Goal: Transaction & Acquisition: Subscribe to service/newsletter

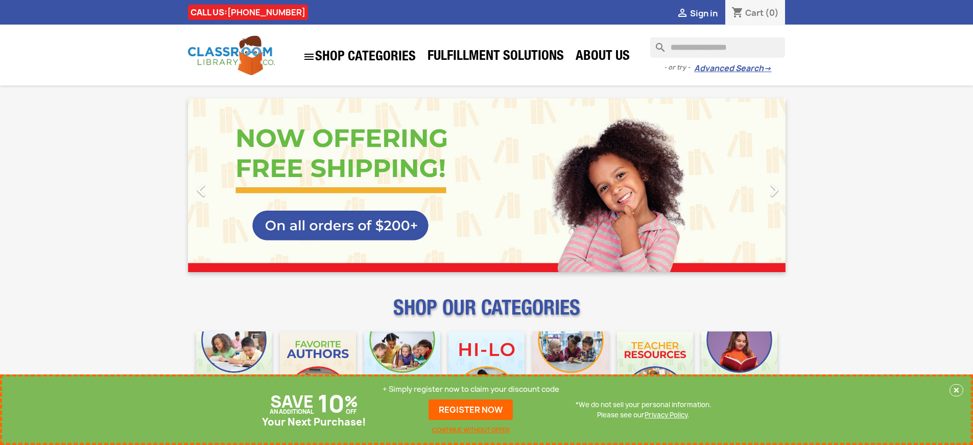
click at [471, 389] on p "+ Simply register now to claim your discount code" at bounding box center [471, 389] width 177 height 10
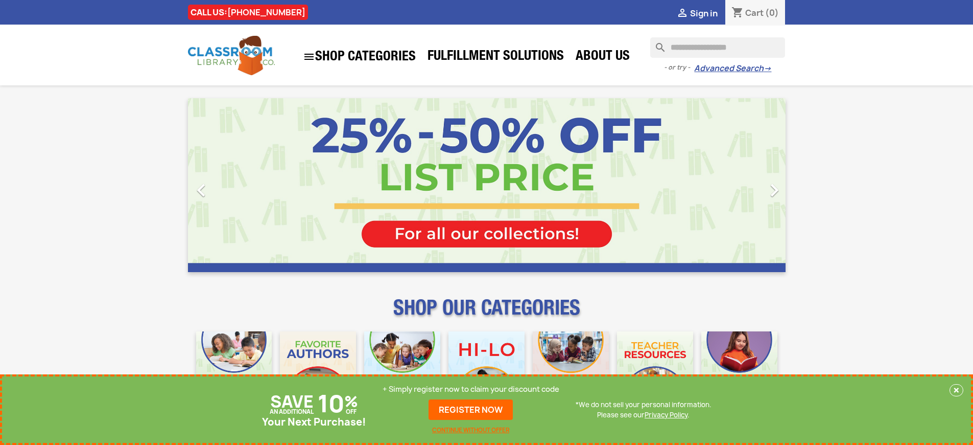
click at [471, 389] on p "+ Simply register now to claim your discount code" at bounding box center [471, 389] width 177 height 10
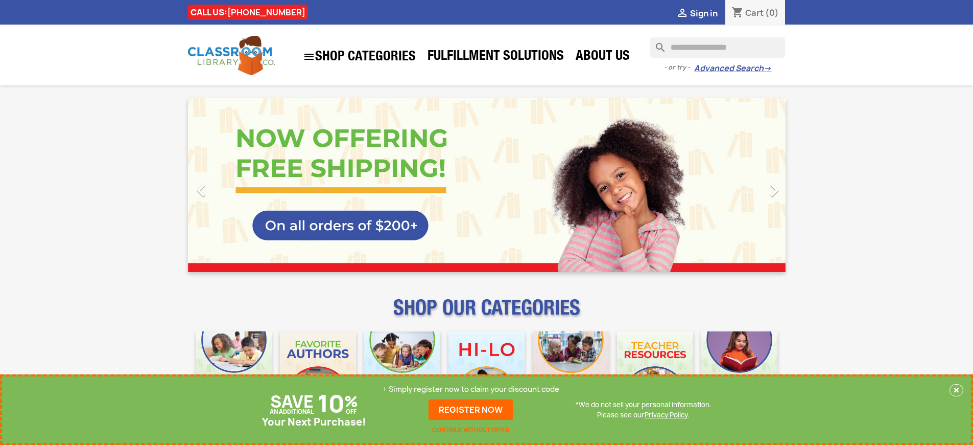
click at [471, 389] on p "+ Simply register now to claim your discount code" at bounding box center [471, 389] width 177 height 10
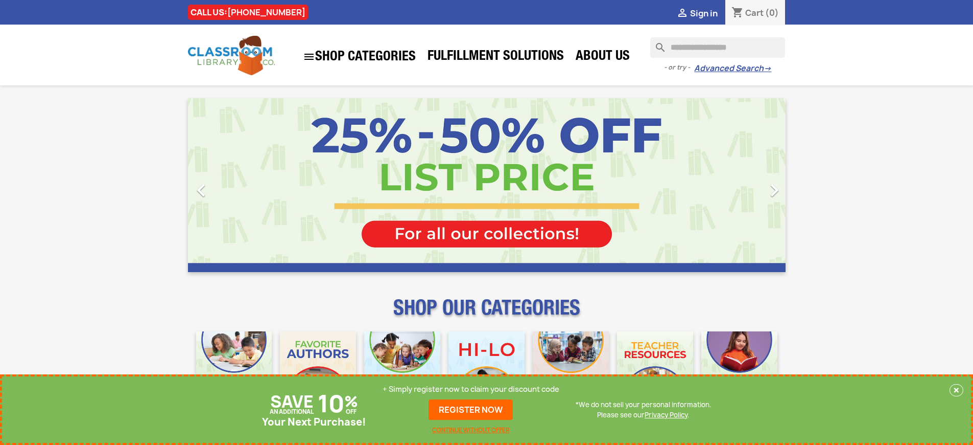
click at [471, 389] on p "+ Simply register now to claim your discount code" at bounding box center [471, 389] width 177 height 10
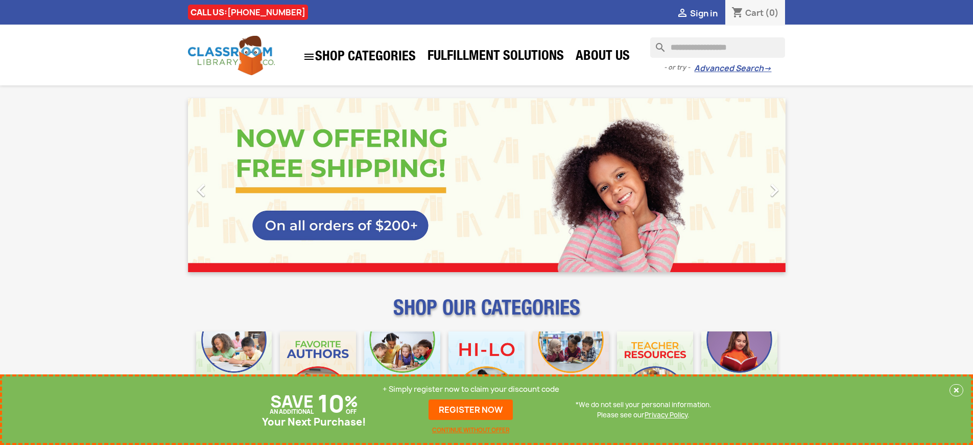
click at [471, 389] on p "+ Simply register now to claim your discount code" at bounding box center [471, 389] width 177 height 10
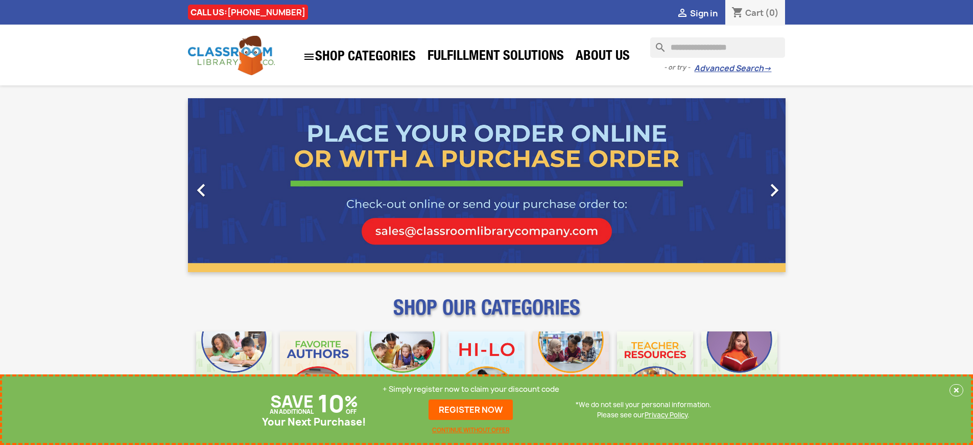
click at [471, 389] on p "+ Simply register now to claim your discount code" at bounding box center [471, 389] width 177 height 10
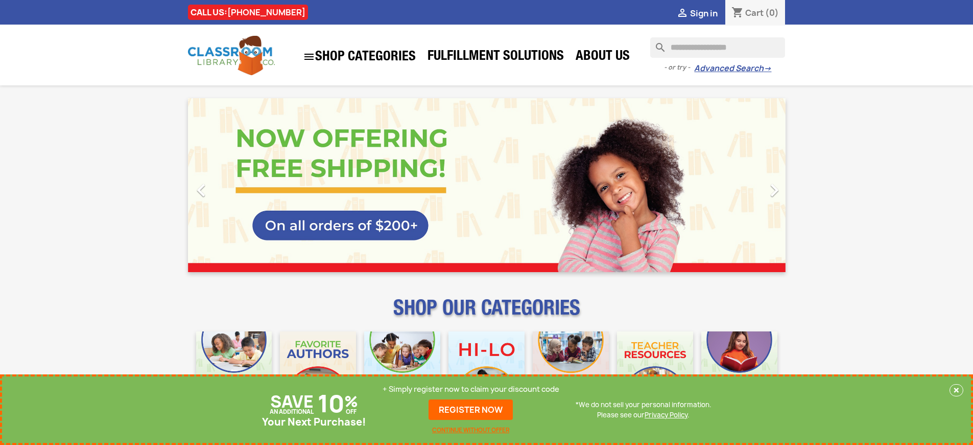
click at [471, 389] on p "+ Simply register now to claim your discount code" at bounding box center [471, 389] width 177 height 10
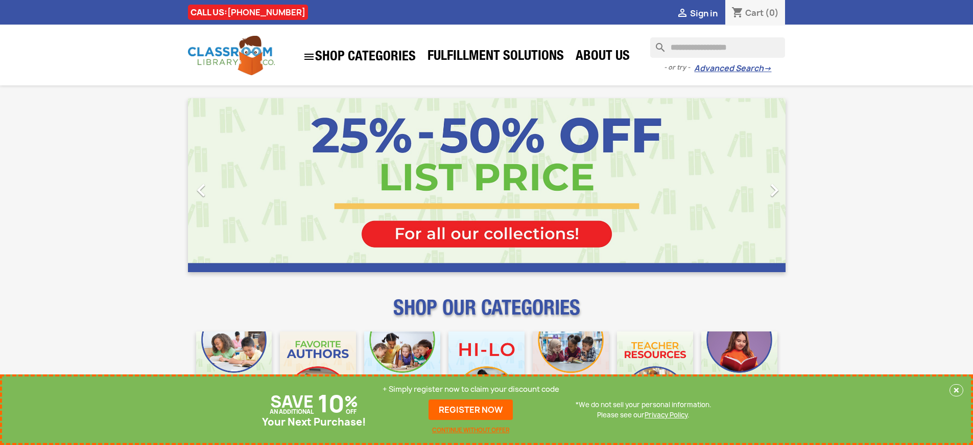
click at [471, 389] on p "+ Simply register now to claim your discount code" at bounding box center [471, 389] width 177 height 10
click at [471, 409] on link "REGISTER NOW" at bounding box center [471, 409] width 84 height 20
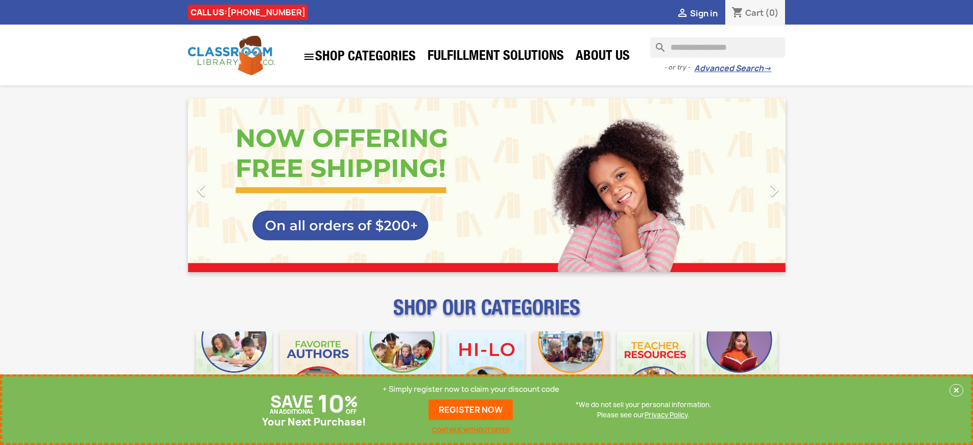
click at [471, 389] on p "+ Simply register now to claim your discount code" at bounding box center [471, 389] width 177 height 10
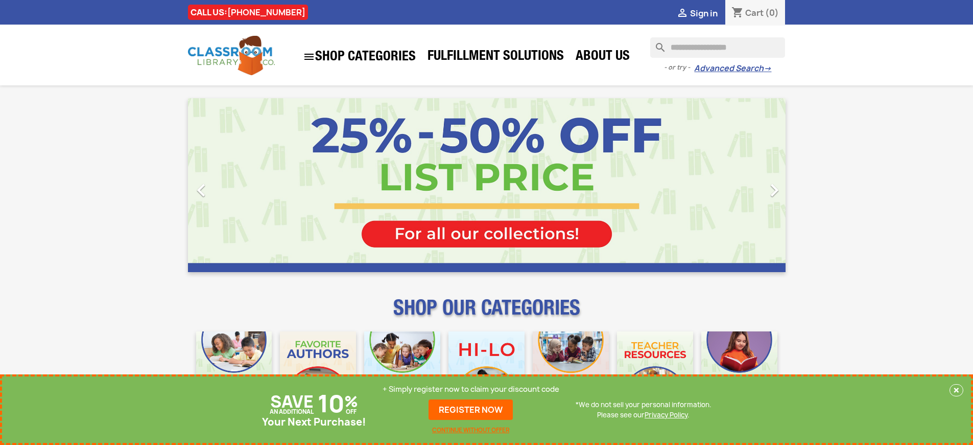
click at [471, 389] on p "+ Simply register now to claim your discount code" at bounding box center [471, 389] width 177 height 10
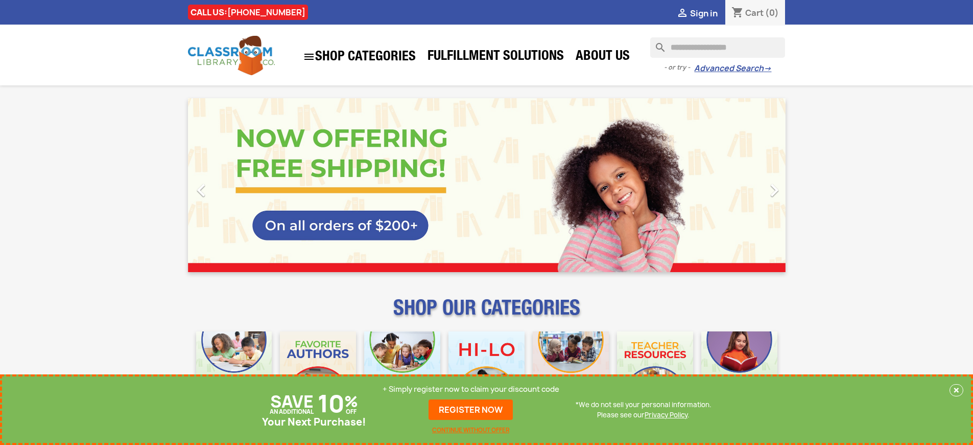
click at [471, 389] on p "+ Simply register now to claim your discount code" at bounding box center [471, 389] width 177 height 10
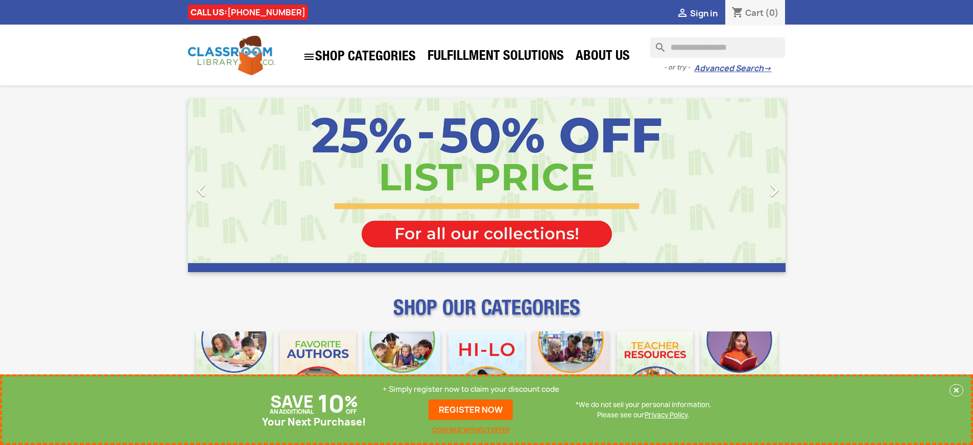
click at [471, 389] on p "+ Simply register now to claim your discount code" at bounding box center [471, 389] width 177 height 10
click at [471, 409] on link "REGISTER NOW" at bounding box center [471, 409] width 84 height 20
click at [471, 389] on p "+ Simply register now to claim your discount code" at bounding box center [471, 389] width 177 height 10
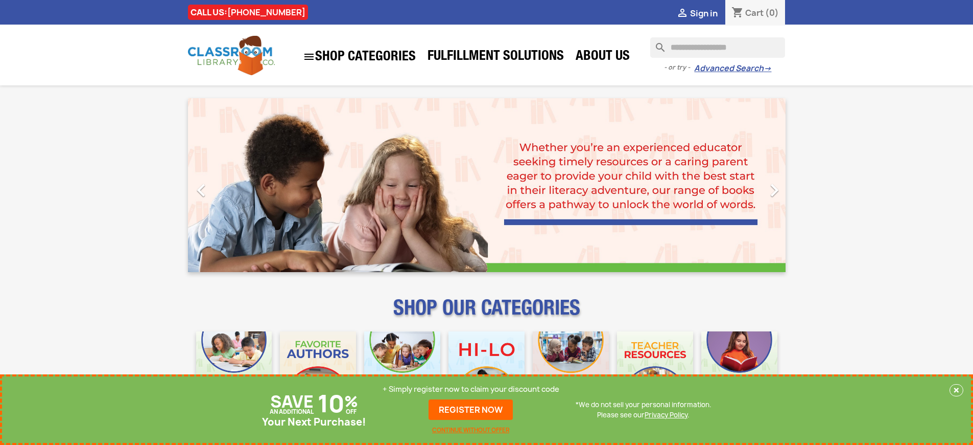
click at [471, 389] on p "+ Simply register now to claim your discount code" at bounding box center [471, 389] width 177 height 10
click at [471, 409] on link "REGISTER NOW" at bounding box center [471, 409] width 84 height 20
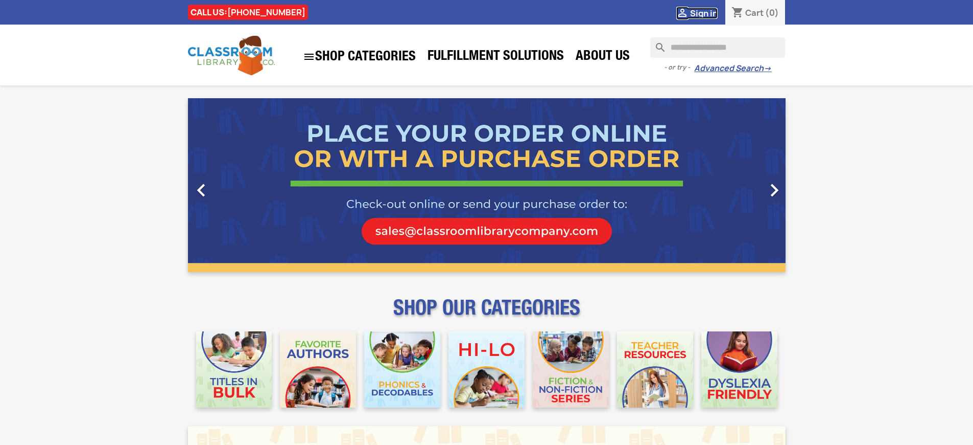
click at [704, 13] on span "Sign in" at bounding box center [704, 13] width 28 height 11
